Goal: Task Accomplishment & Management: Manage account settings

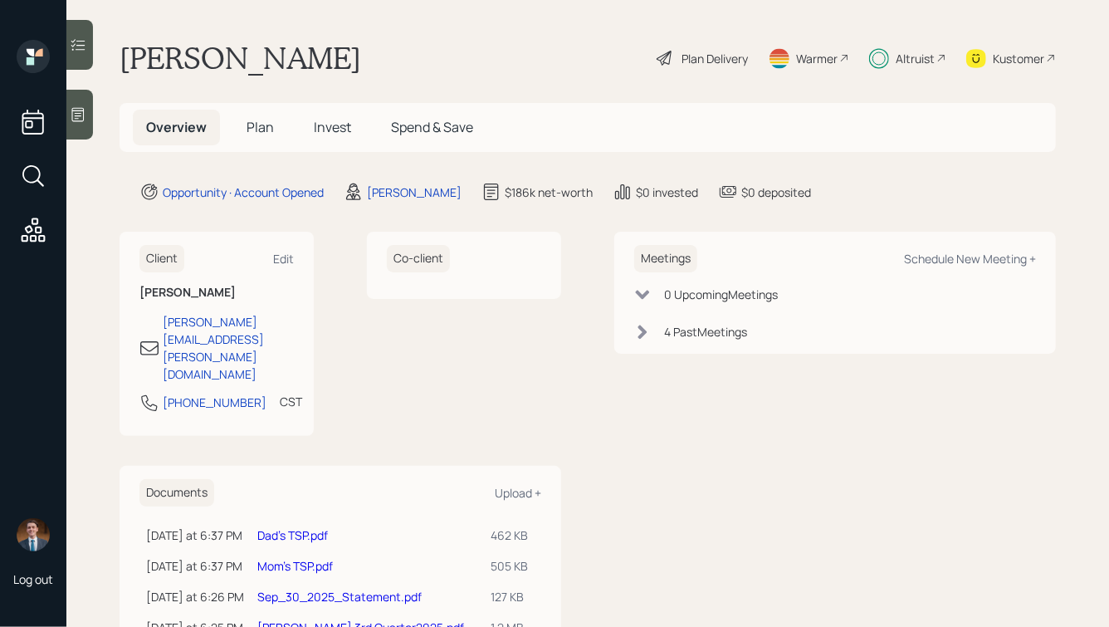
click at [336, 134] on span "Invest" at bounding box center [332, 127] width 37 height 18
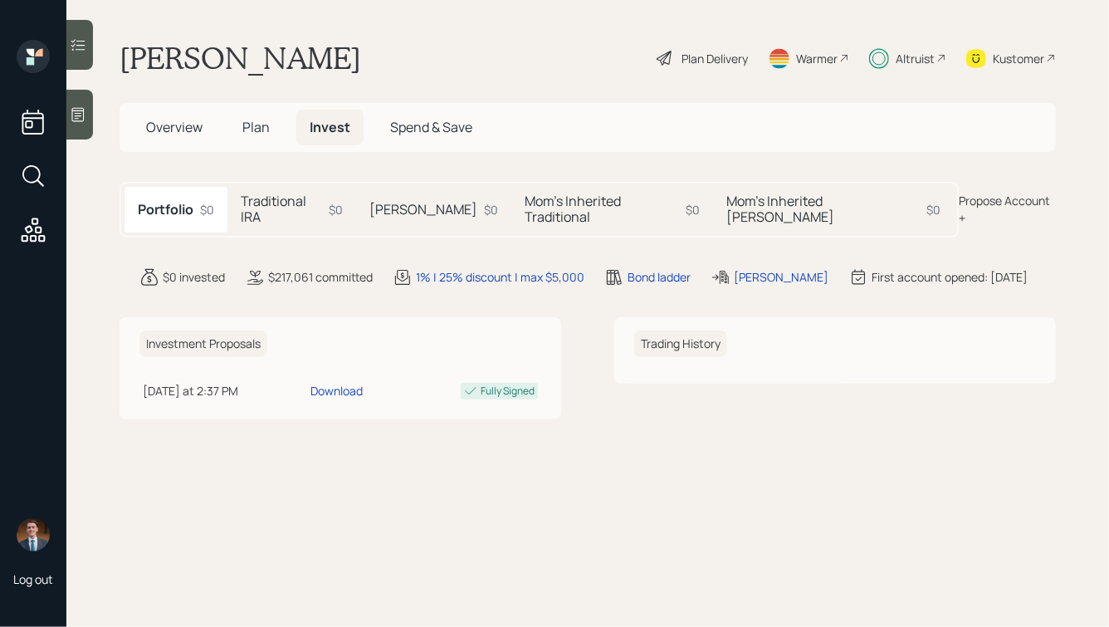
click at [542, 191] on div "Mom's Inherited Traditional $0" at bounding box center [612, 209] width 201 height 45
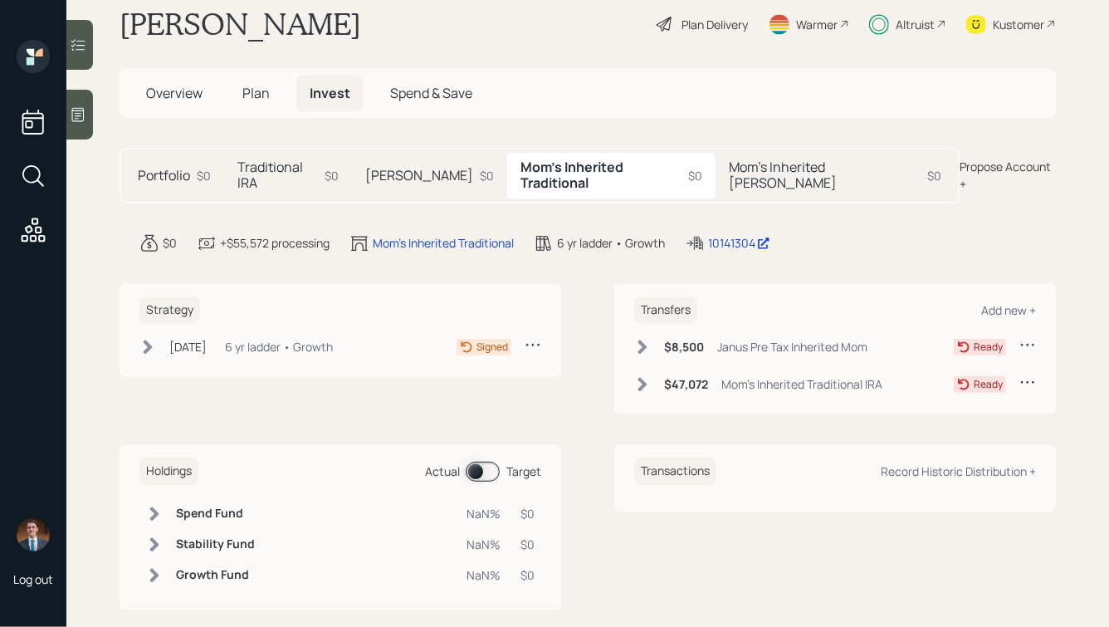
scroll to position [35, 0]
drag, startPoint x: 710, startPoint y: 216, endPoint x: 757, endPoint y: 235, distance: 51.0
click at [757, 235] on div "10141304 edit" at bounding box center [740, 242] width 110 height 20
copy div "10141304"
click at [743, 152] on div "Mom's Inherited [PERSON_NAME] $0" at bounding box center [834, 174] width 239 height 45
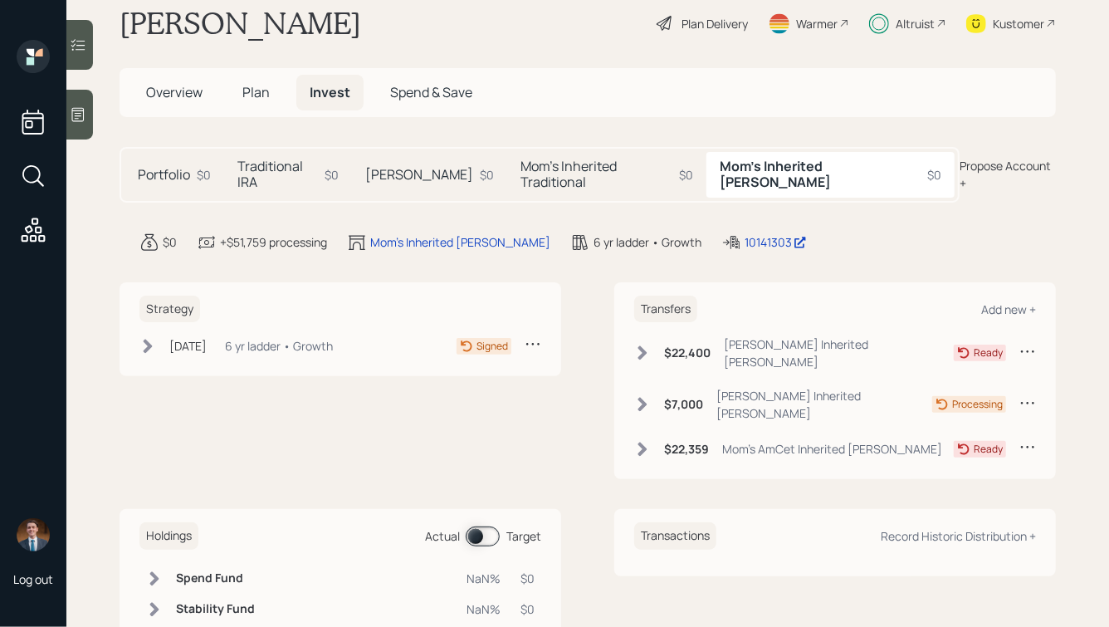
click at [607, 164] on h5 "Mom's Inherited Traditional" at bounding box center [596, 175] width 152 height 32
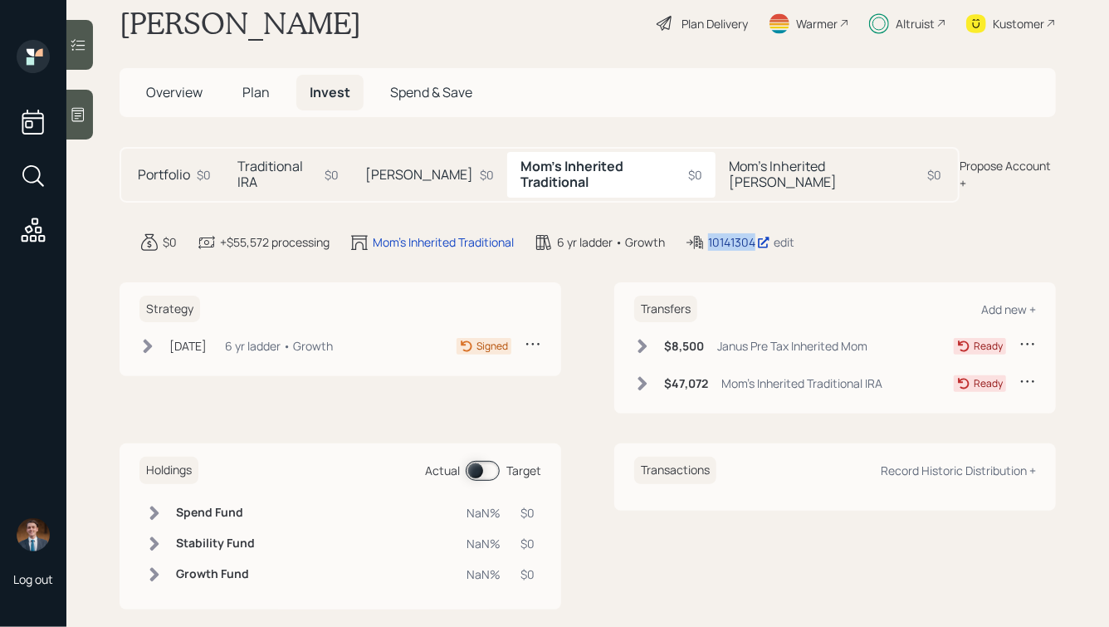
drag, startPoint x: 710, startPoint y: 217, endPoint x: 761, endPoint y: 233, distance: 54.1
click at [761, 233] on div "10141304 edit" at bounding box center [740, 242] width 110 height 20
copy div "10141304"
click at [156, 112] on div "Overview Plan Invest Spend & Save" at bounding box center [588, 92] width 936 height 49
click at [177, 85] on span "Overview" at bounding box center [174, 92] width 56 height 18
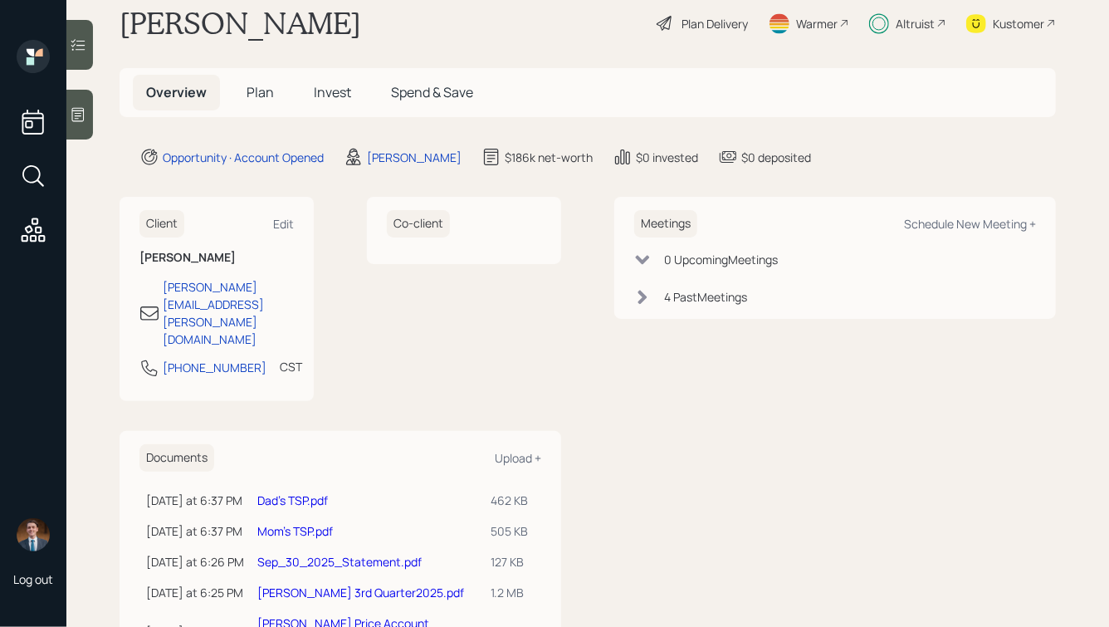
scroll to position [158, 0]
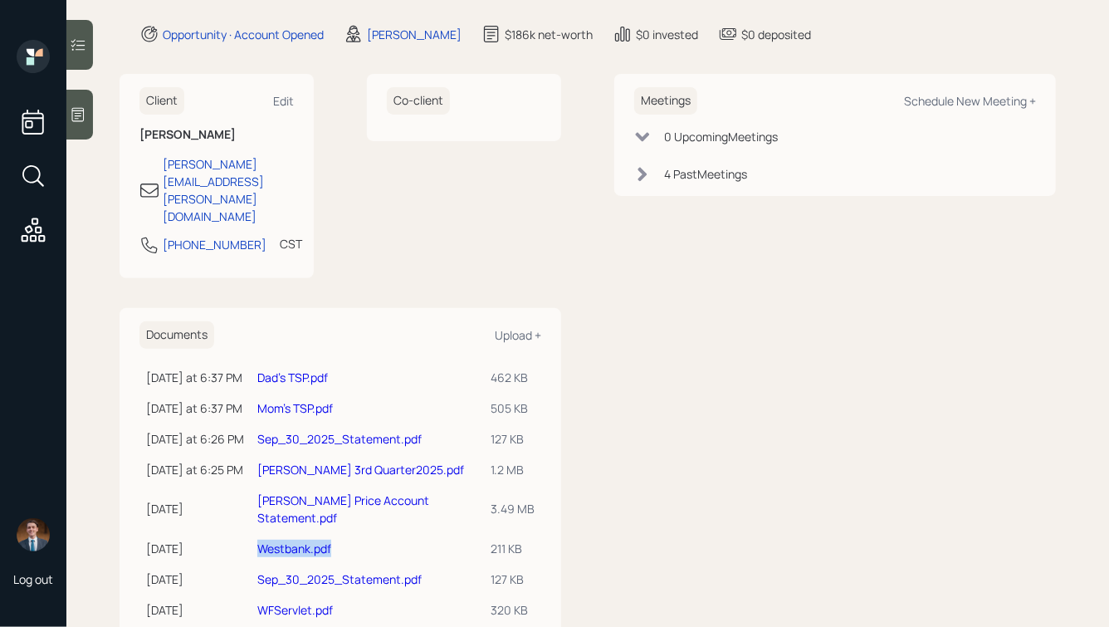
click at [300, 431] on link "Sep_30_2025_Statement.pdf" at bounding box center [339, 439] width 164 height 16
